Goal: Check status: Check status

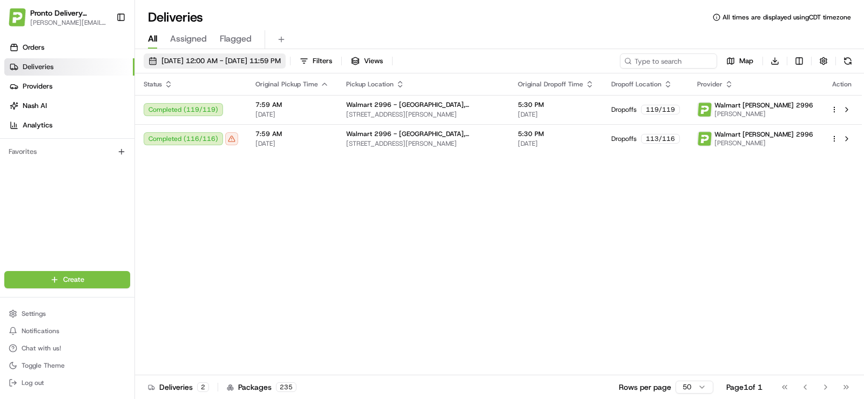
click at [264, 63] on span "[DATE] 12:00 AM - [DATE] 11:59 PM" at bounding box center [220, 61] width 119 height 10
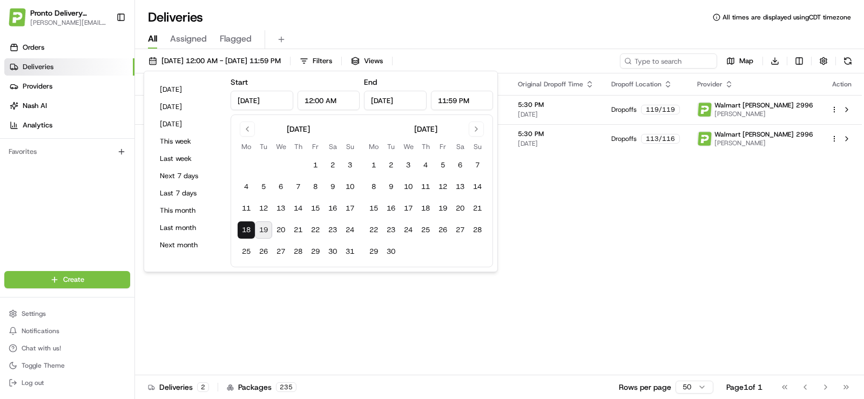
click at [263, 233] on button "19" at bounding box center [263, 229] width 17 height 17
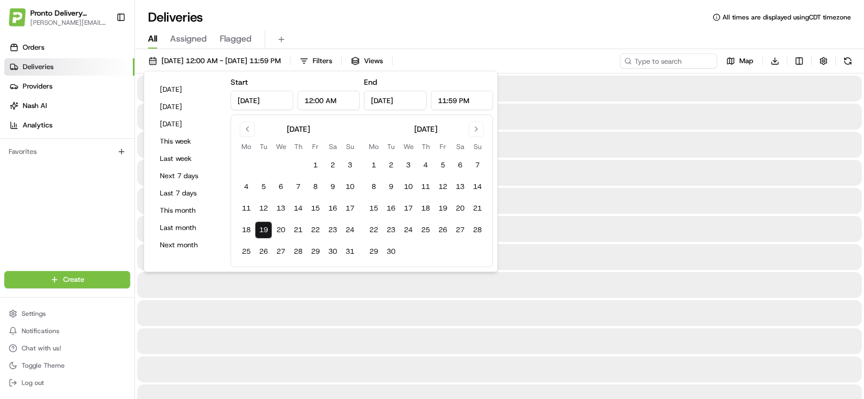
type input "[DATE]"
click at [263, 233] on button "19" at bounding box center [263, 229] width 17 height 17
click at [105, 222] on div "Orders Deliveries Providers [PERSON_NAME] Analytics Favorites" at bounding box center [67, 156] width 134 height 243
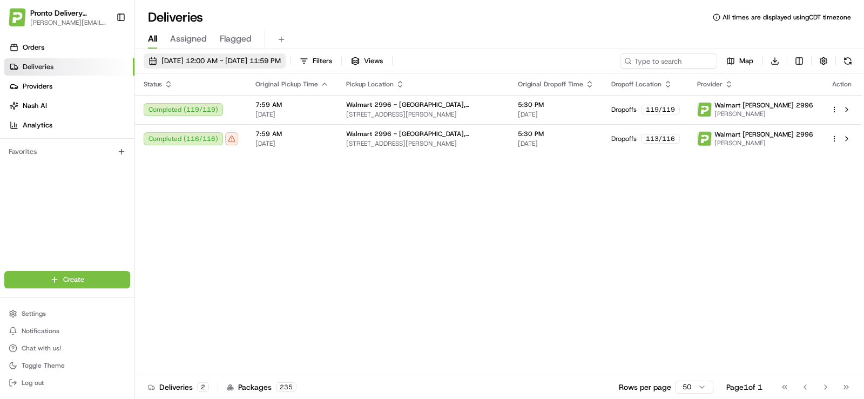
click at [215, 58] on span "[DATE] 12:00 AM - [DATE] 11:59 PM" at bounding box center [220, 61] width 119 height 10
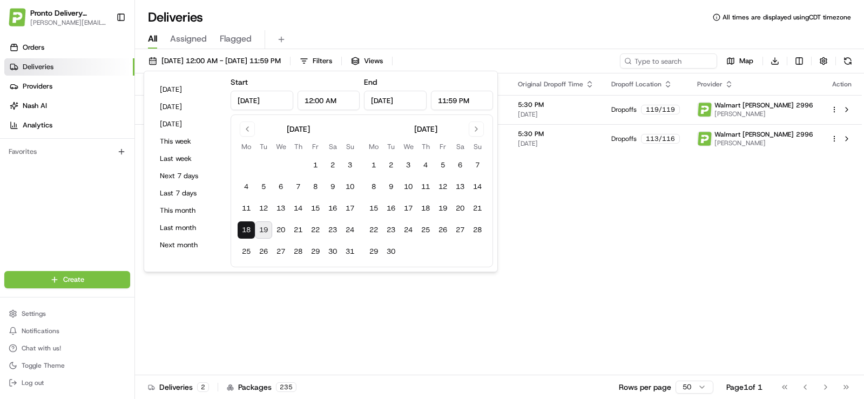
click at [259, 232] on button "19" at bounding box center [263, 229] width 17 height 17
type input "[DATE]"
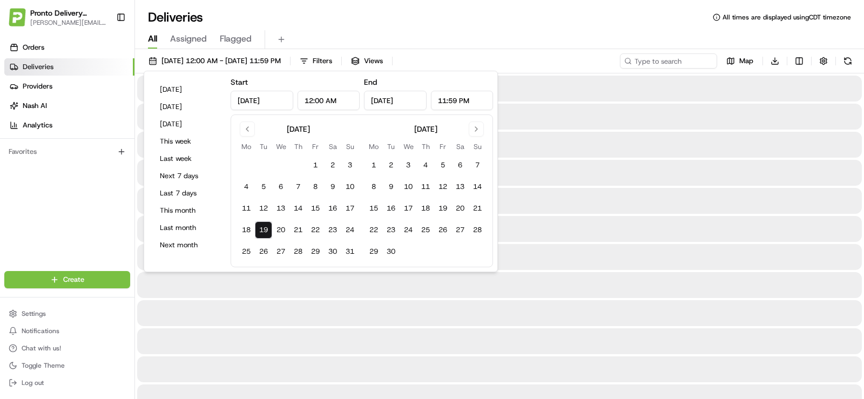
click at [80, 201] on div "Orders Deliveries Providers [PERSON_NAME] Analytics Favorites" at bounding box center [67, 156] width 134 height 243
